Goal: Information Seeking & Learning: Find specific page/section

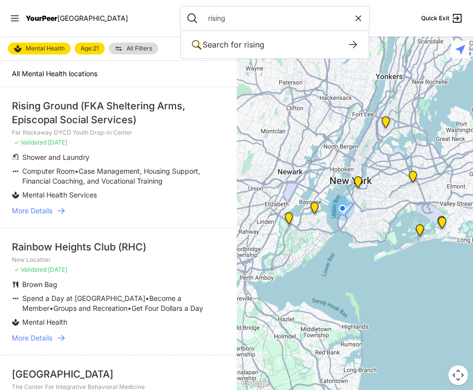
click at [225, 19] on input "rising" at bounding box center [277, 18] width 151 height 10
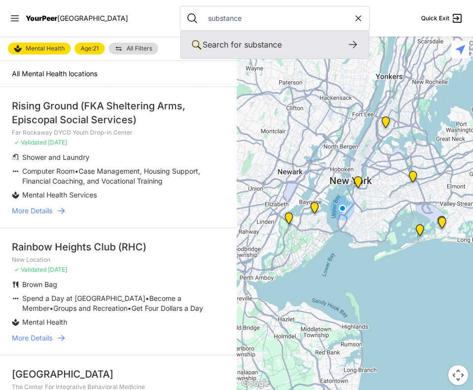
type input "substance"
click at [347, 41] on icon at bounding box center [353, 45] width 12 height 12
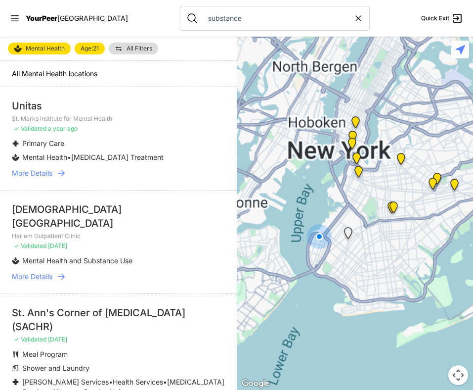
click at [98, 55] on div "Mental Health Age: [DEMOGRAPHIC_DATA] All Filters" at bounding box center [118, 49] width 237 height 24
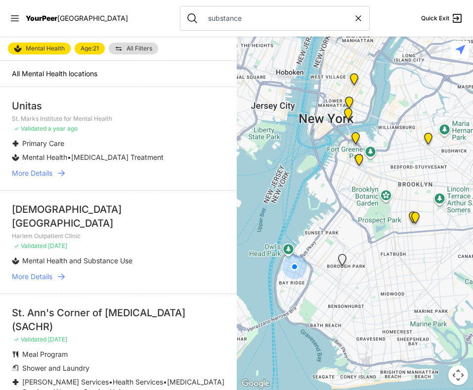
click at [95, 46] on font "21" at bounding box center [96, 47] width 6 height 7
click at [50, 50] on font "Mental Health" at bounding box center [45, 47] width 39 height 7
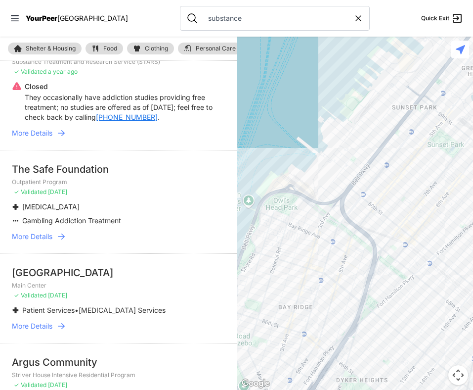
scroll to position [150, 0]
